Goal: Task Accomplishment & Management: Manage account settings

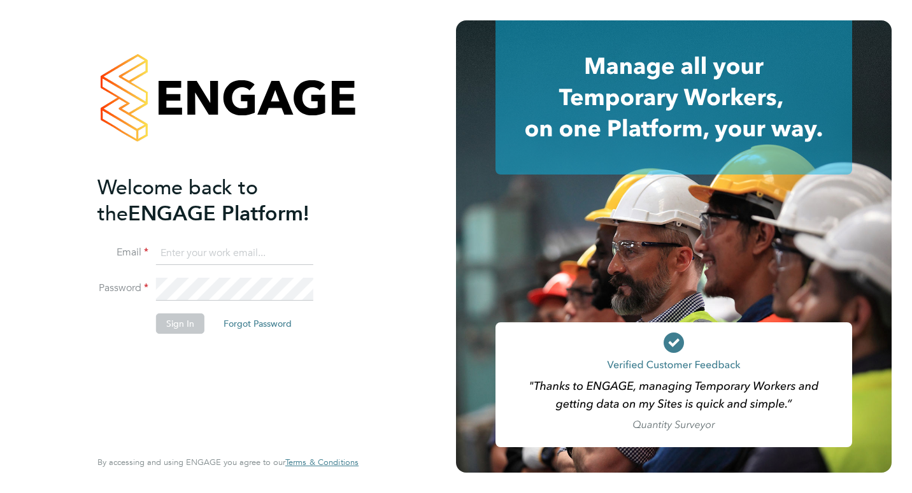
type input "[PERSON_NAME][EMAIL_ADDRESS][DOMAIN_NAME]"
click at [167, 320] on button "Sign In" at bounding box center [180, 323] width 48 height 20
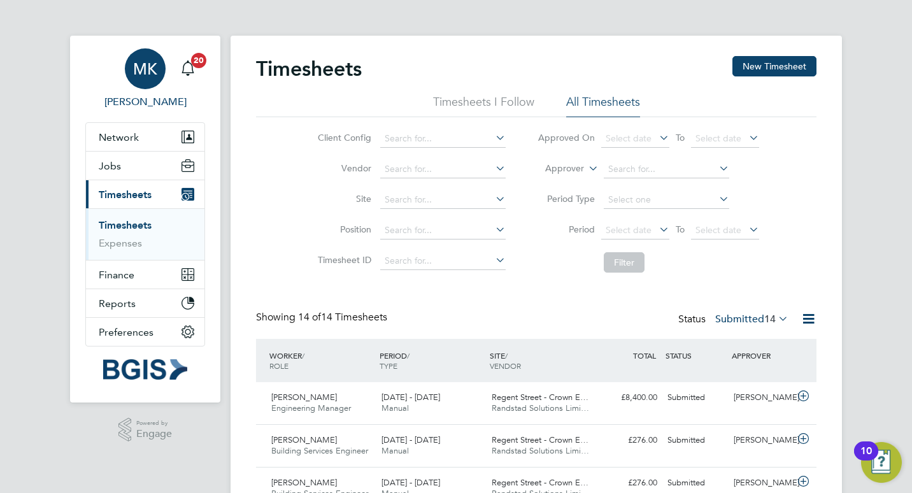
click at [140, 72] on span "MK" at bounding box center [145, 69] width 24 height 17
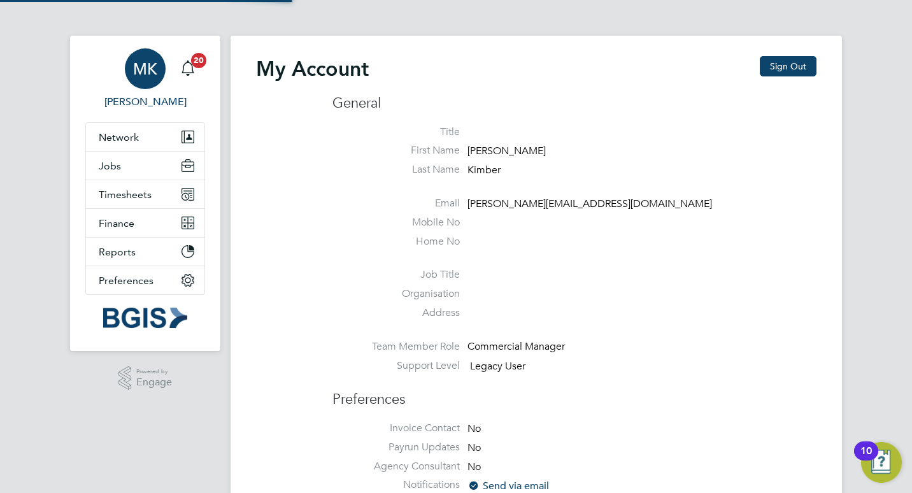
type input "[PERSON_NAME][EMAIL_ADDRESS][DOMAIN_NAME]"
click at [127, 167] on button "Jobs" at bounding box center [145, 166] width 119 height 28
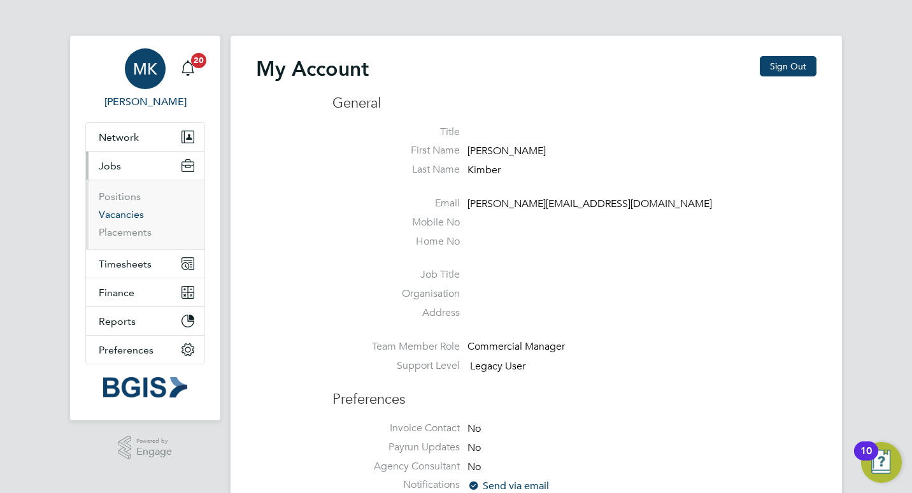
click at [126, 213] on link "Vacancies" at bounding box center [121, 214] width 45 height 12
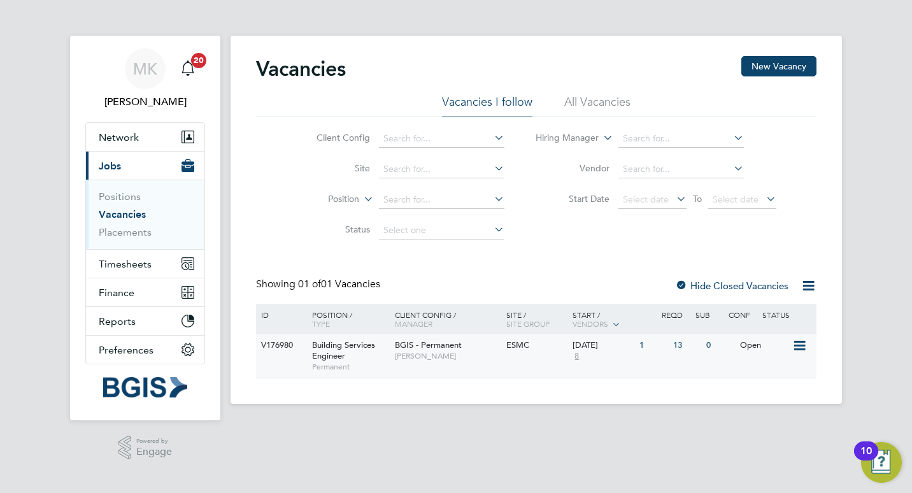
click at [347, 347] on span "Building Services Engineer" at bounding box center [343, 351] width 63 height 22
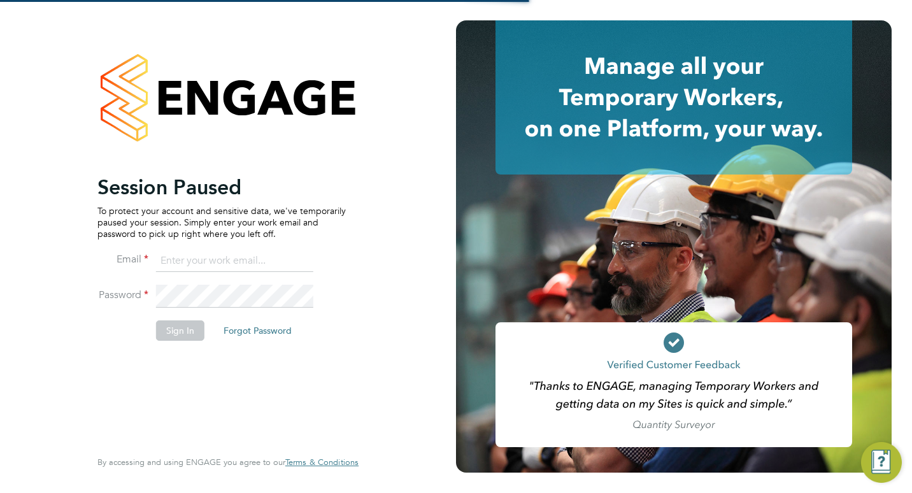
type input "[PERSON_NAME][EMAIL_ADDRESS][DOMAIN_NAME]"
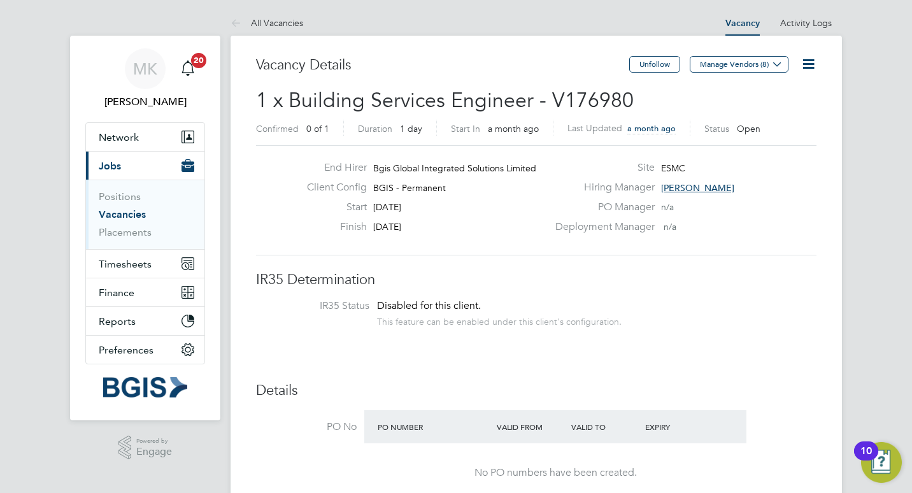
click at [816, 65] on icon at bounding box center [809, 64] width 16 height 16
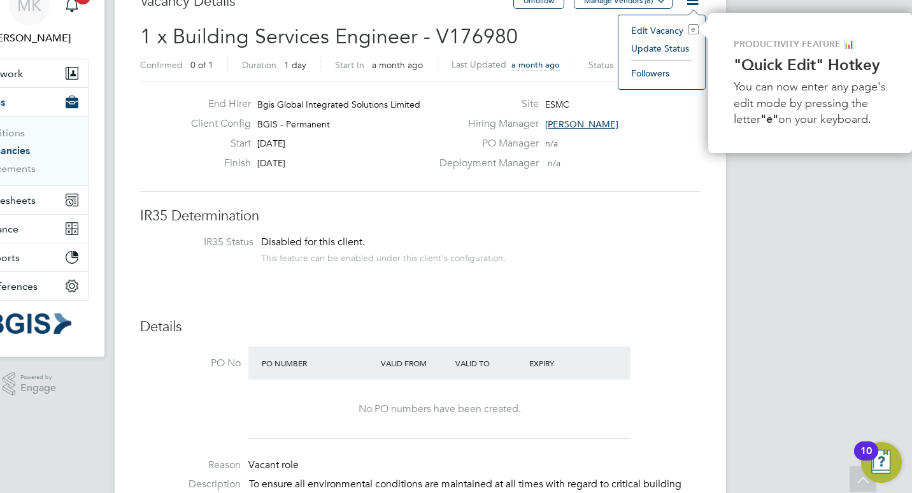
click at [654, 77] on li "Followers" at bounding box center [662, 73] width 74 height 18
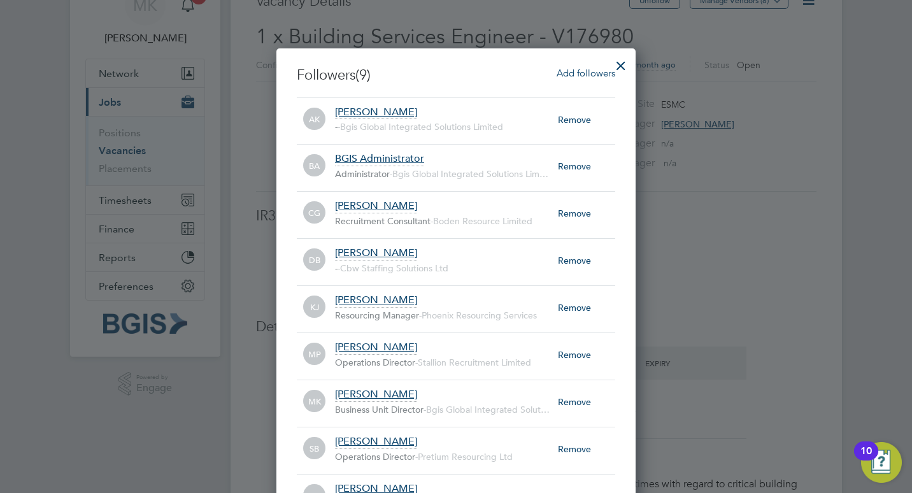
click at [587, 73] on span "Add followers" at bounding box center [586, 73] width 59 height 12
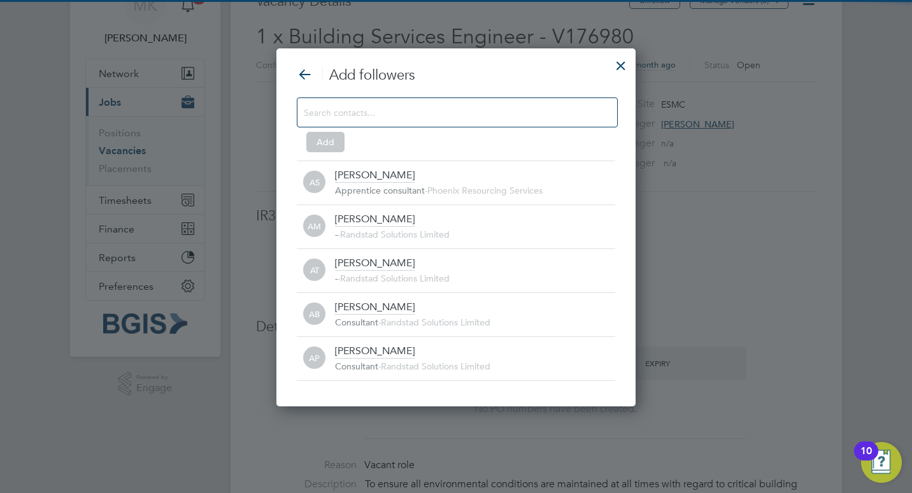
click at [349, 116] on input at bounding box center [447, 112] width 287 height 17
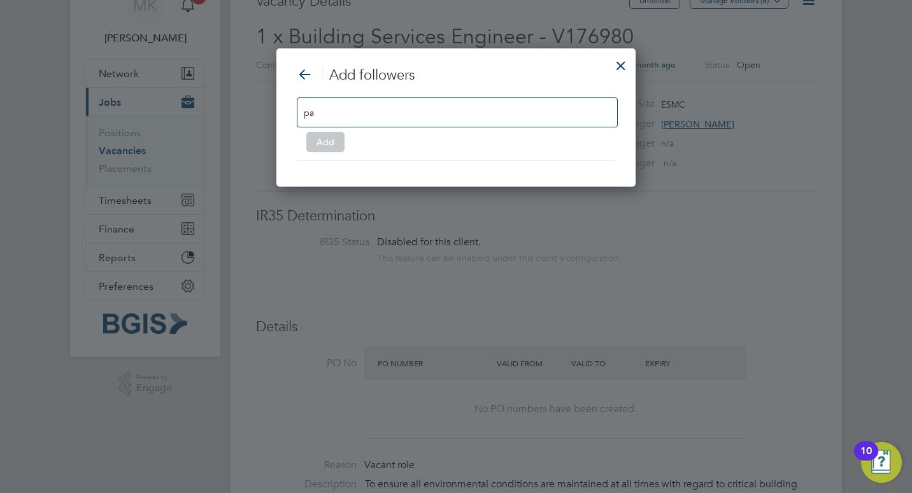
type input "p"
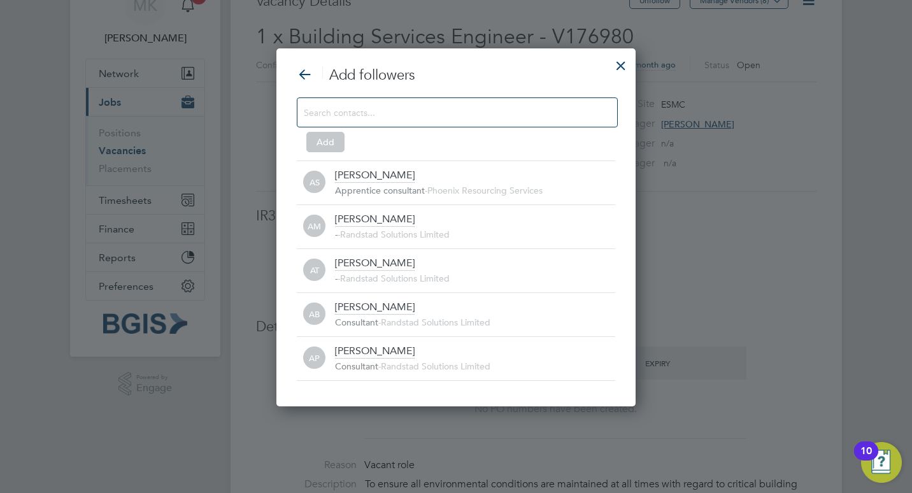
click at [623, 66] on div at bounding box center [621, 62] width 23 height 23
